Goal: Task Accomplishment & Management: Complete application form

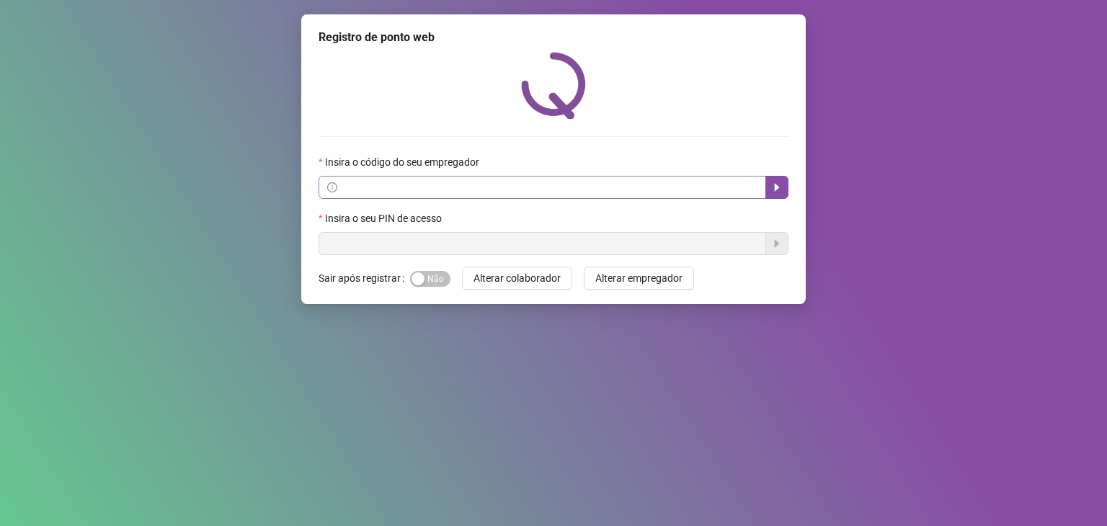
drag, startPoint x: 465, startPoint y: 205, endPoint x: 456, endPoint y: 195, distance: 13.3
click at [461, 201] on form "Insira o código do seu empregador Insira o seu PIN de acesso" at bounding box center [554, 204] width 470 height 101
click at [456, 195] on input "text" at bounding box center [548, 187] width 417 height 16
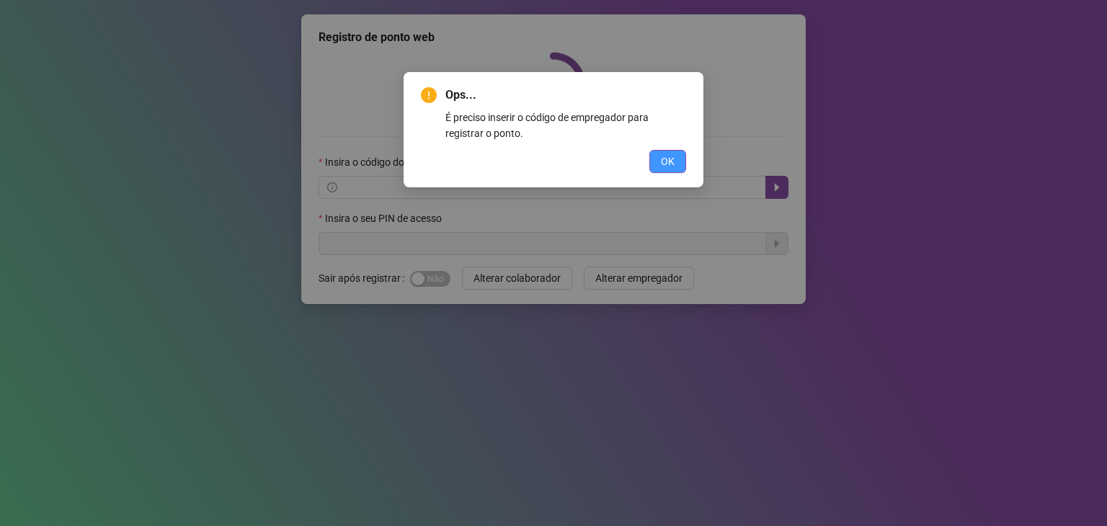
click at [654, 165] on button "OK" at bounding box center [667, 161] width 37 height 23
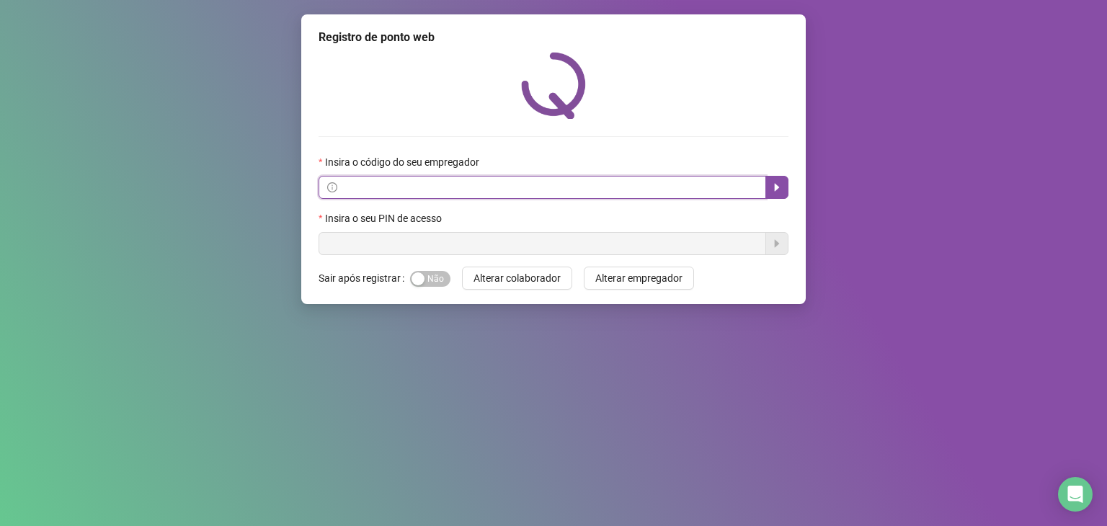
click at [487, 187] on input "text" at bounding box center [548, 187] width 417 height 16
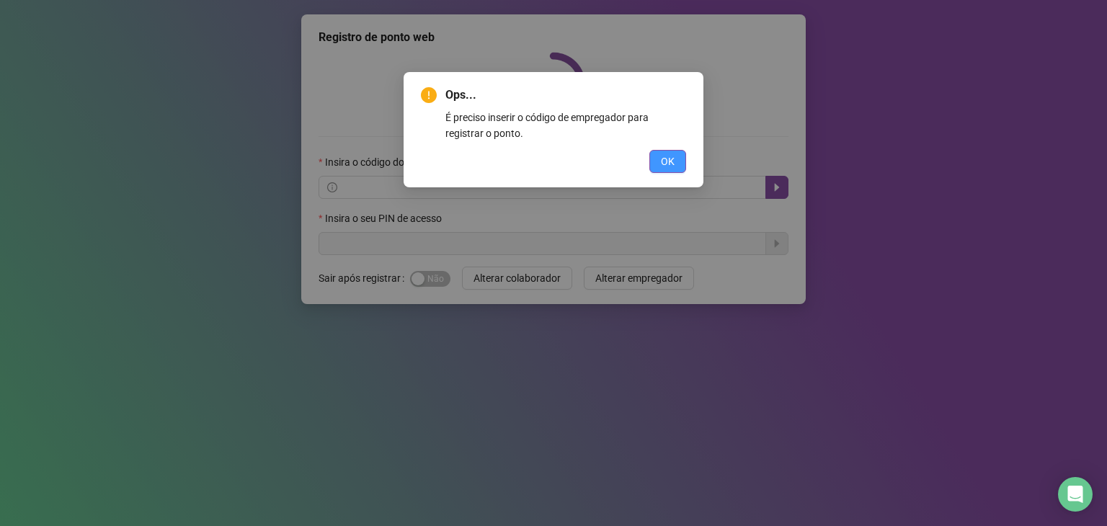
click at [654, 168] on button "OK" at bounding box center [667, 161] width 37 height 23
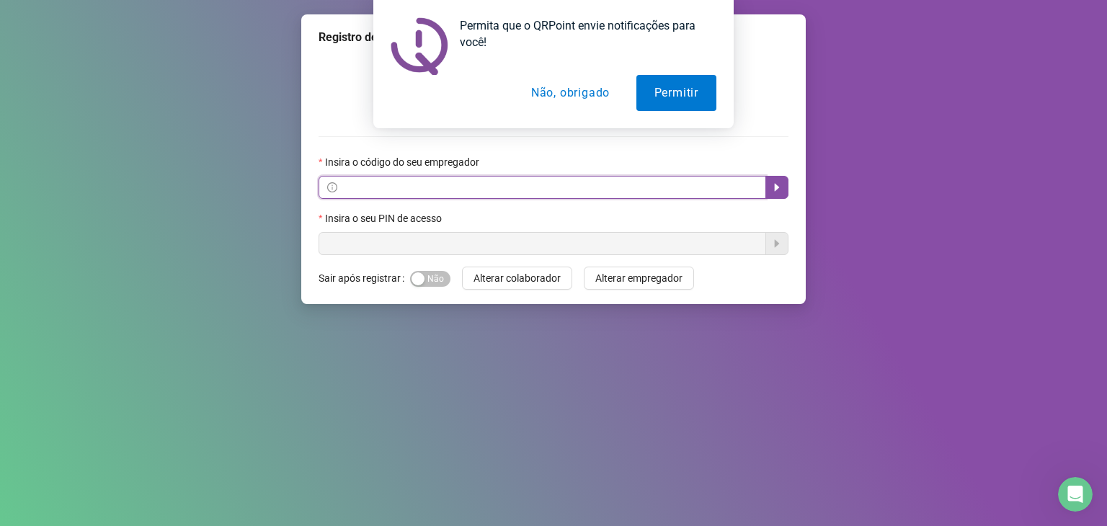
click at [688, 193] on input "text" at bounding box center [548, 187] width 417 height 16
drag, startPoint x: 692, startPoint y: 198, endPoint x: 593, endPoint y: 187, distance: 100.1
click at [595, 195] on input "text" at bounding box center [548, 187] width 417 height 16
click at [593, 187] on input "text" at bounding box center [548, 187] width 417 height 16
paste input "**********"
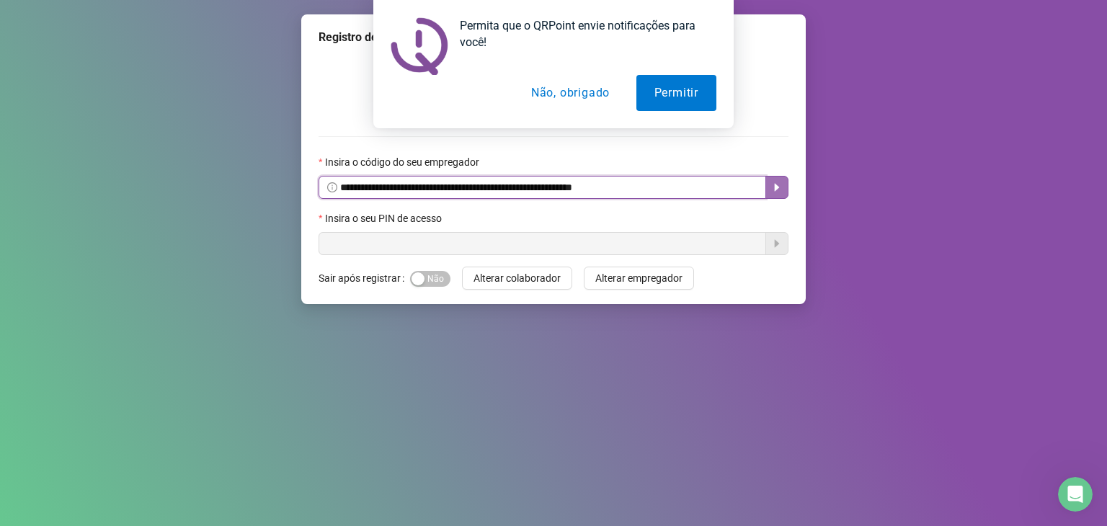
click at [771, 185] on icon "caret-right" at bounding box center [777, 188] width 12 height 12
type input "**********"
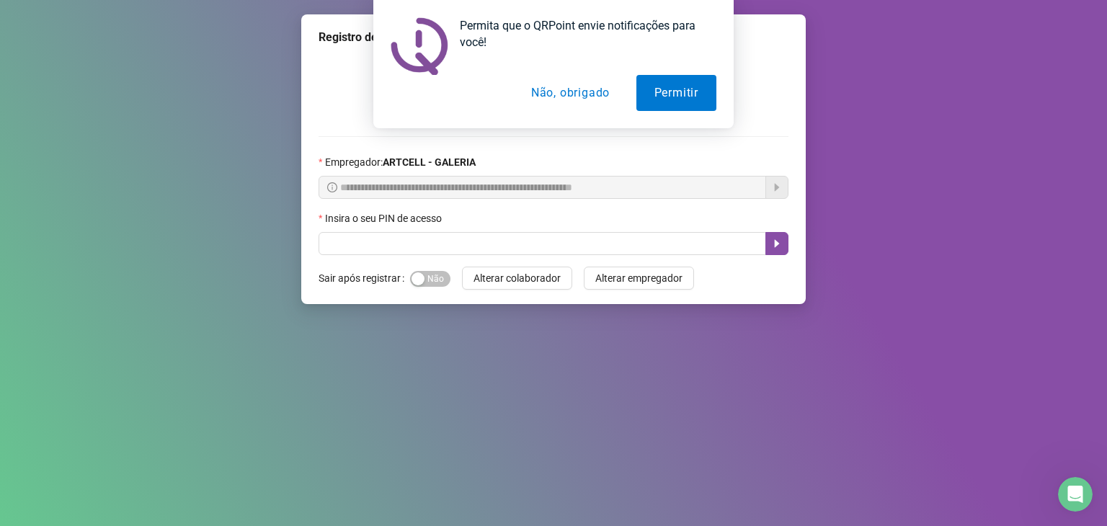
click at [580, 88] on button "Não, obrigado" at bounding box center [570, 93] width 115 height 36
